Goal: Check status: Check status

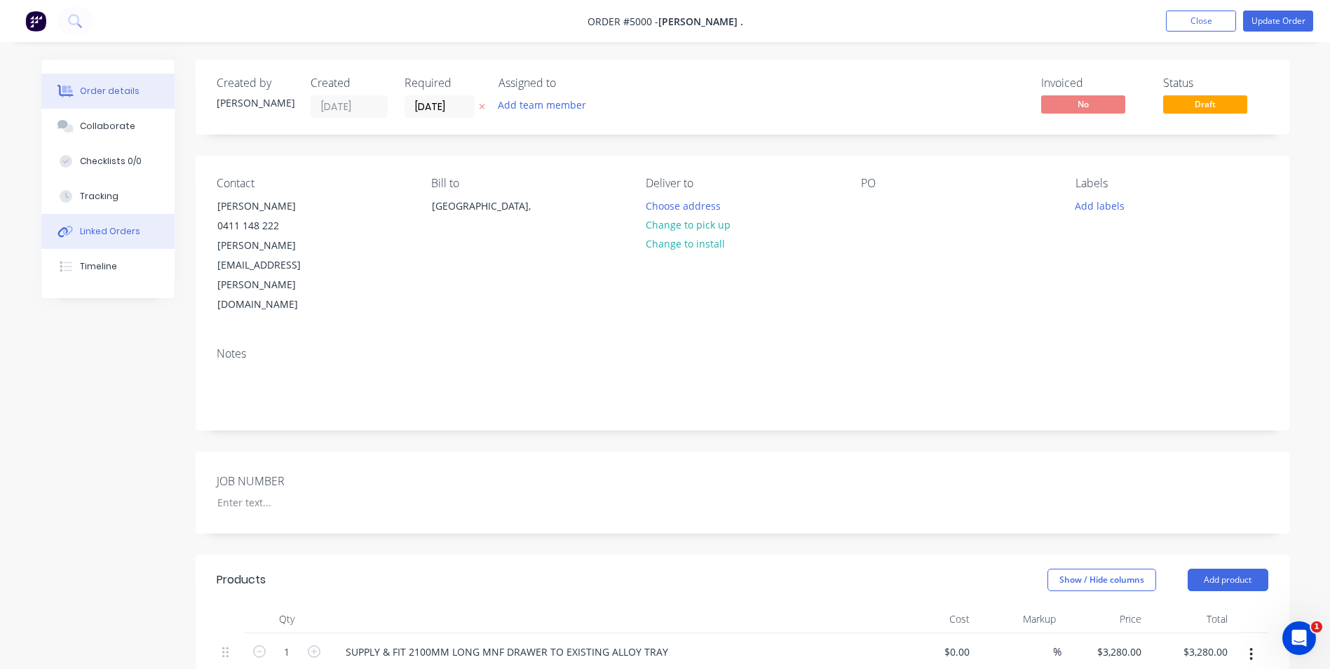
click at [91, 224] on button "Linked Orders" at bounding box center [107, 231] width 133 height 35
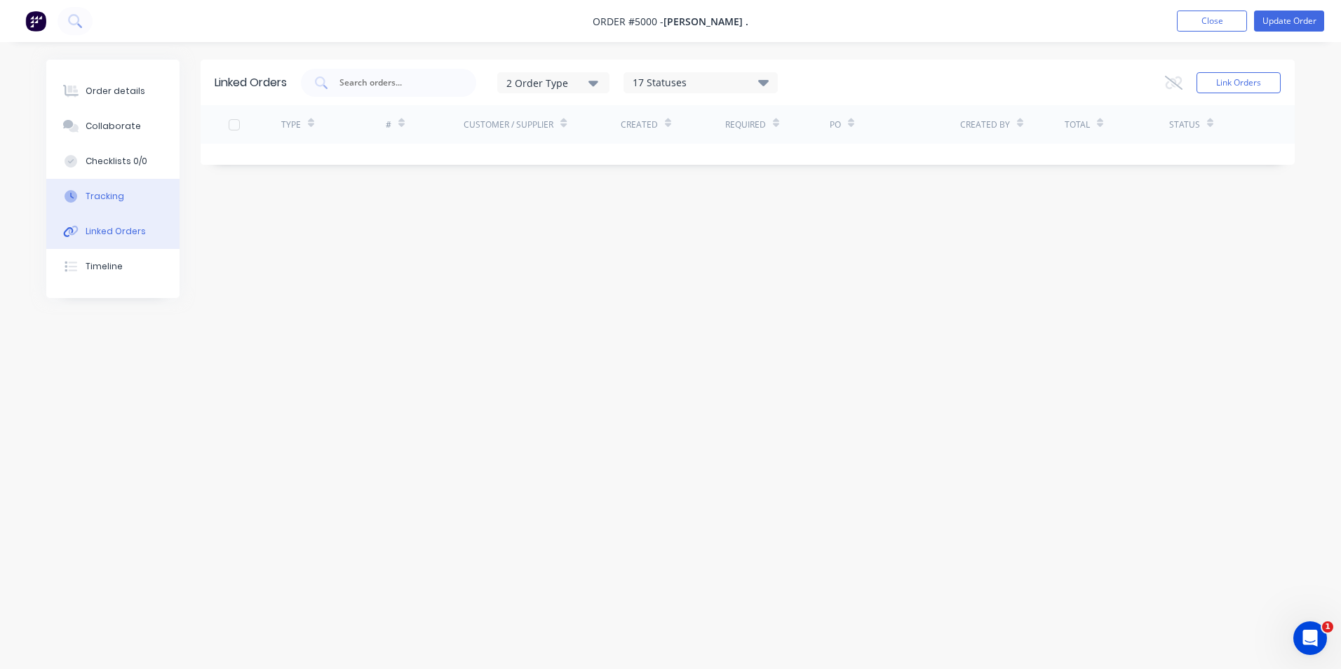
click at [109, 203] on button "Tracking" at bounding box center [112, 196] width 133 height 35
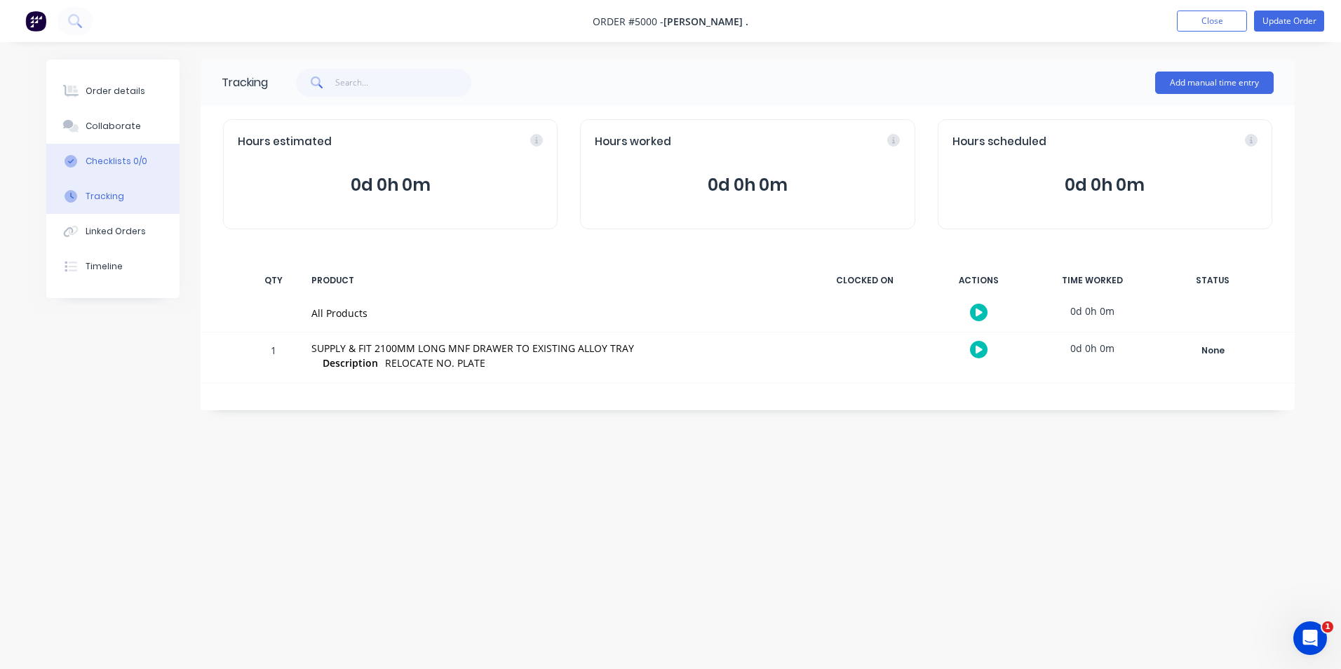
click at [102, 167] on div "Checklists 0/0" at bounding box center [117, 161] width 62 height 13
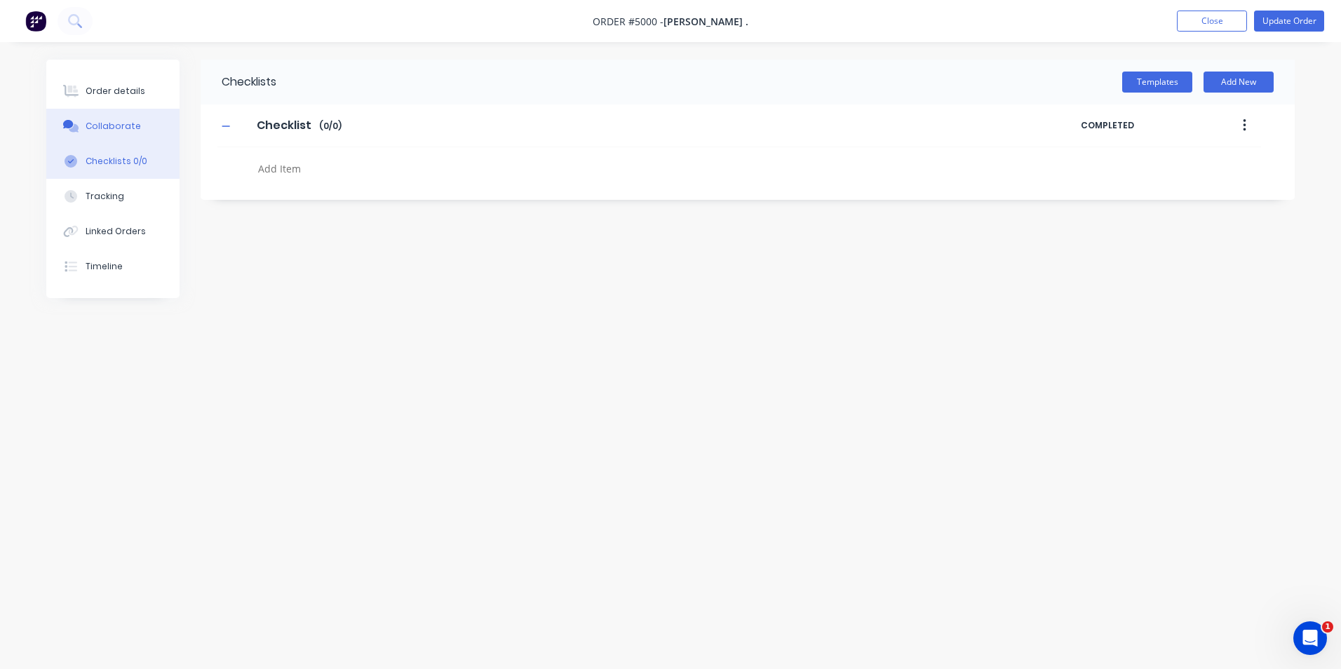
click at [103, 133] on button "Collaborate" at bounding box center [112, 126] width 133 height 35
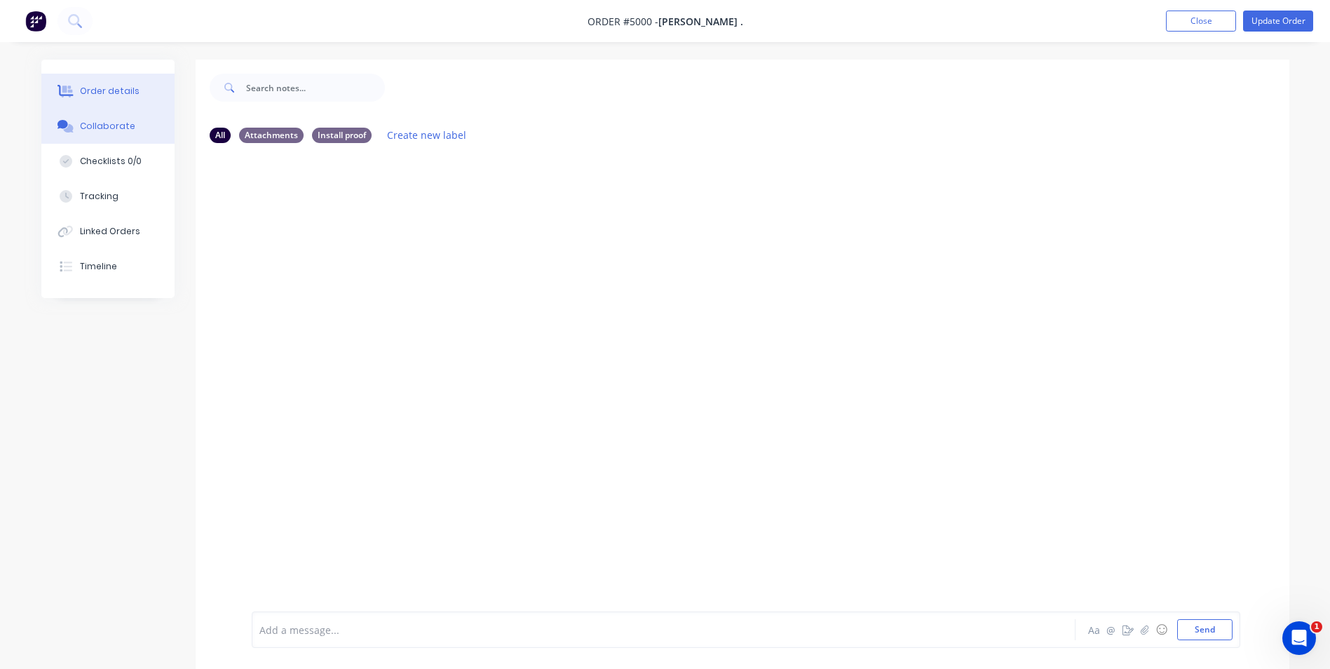
click at [93, 91] on div "Order details" at bounding box center [110, 91] width 60 height 13
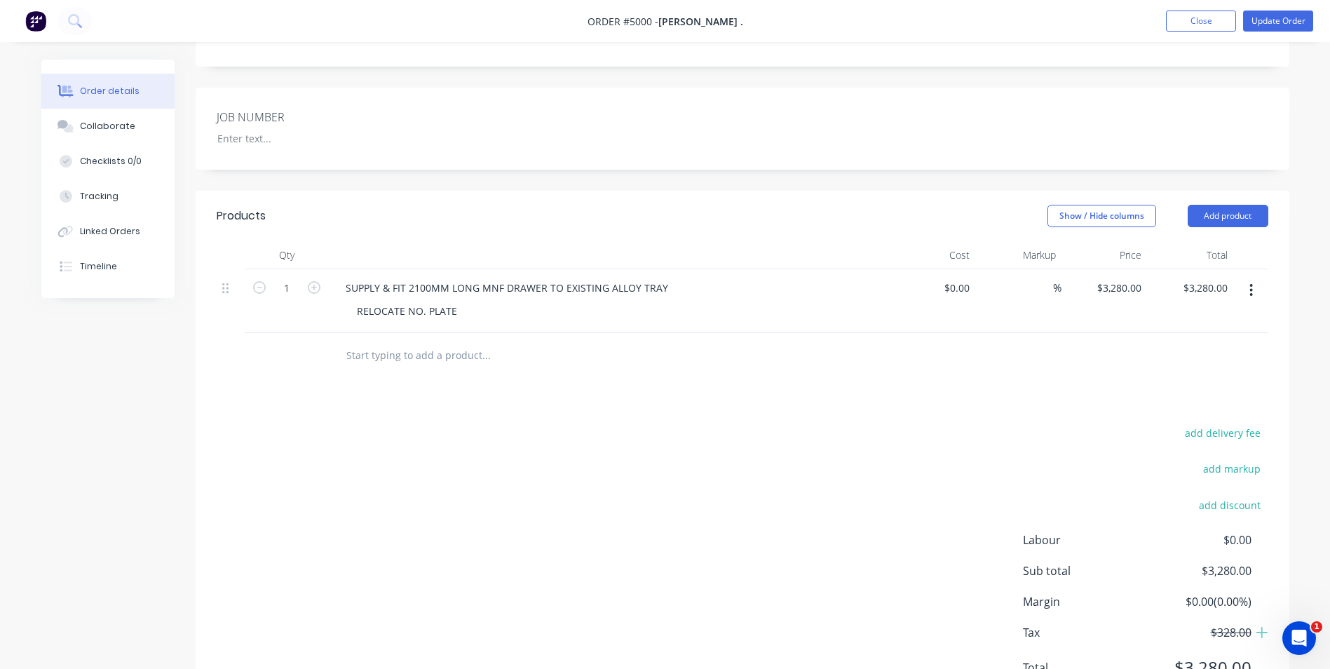
scroll to position [372, 0]
